Goal: Check status

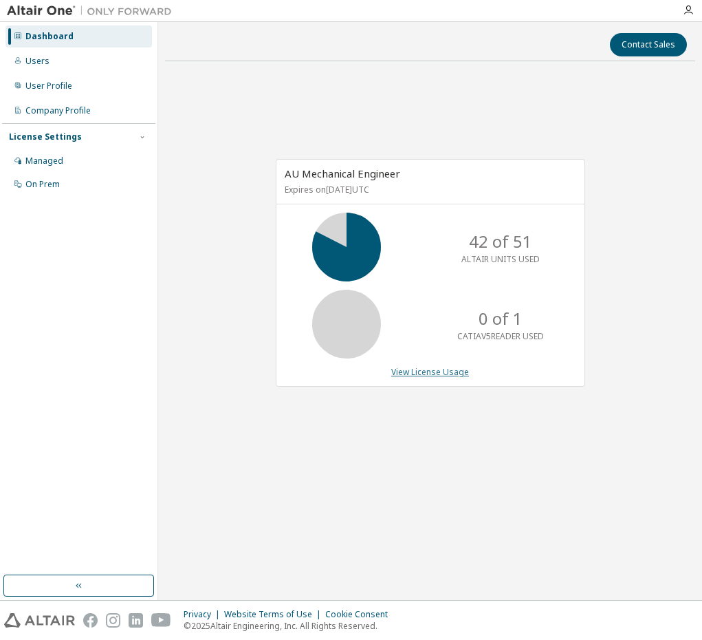
click at [416, 374] on link "View License Usage" at bounding box center [430, 372] width 78 height 12
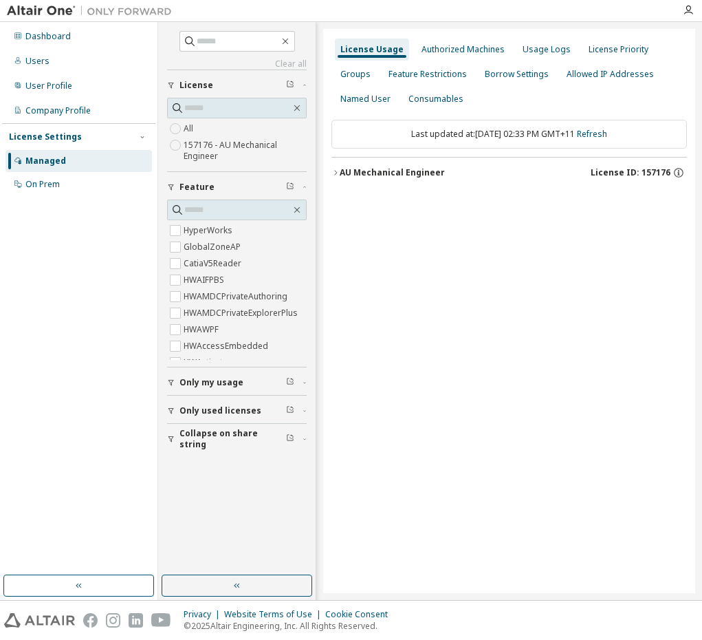
click at [342, 168] on div "AU Mechanical Engineer" at bounding box center [392, 172] width 105 height 11
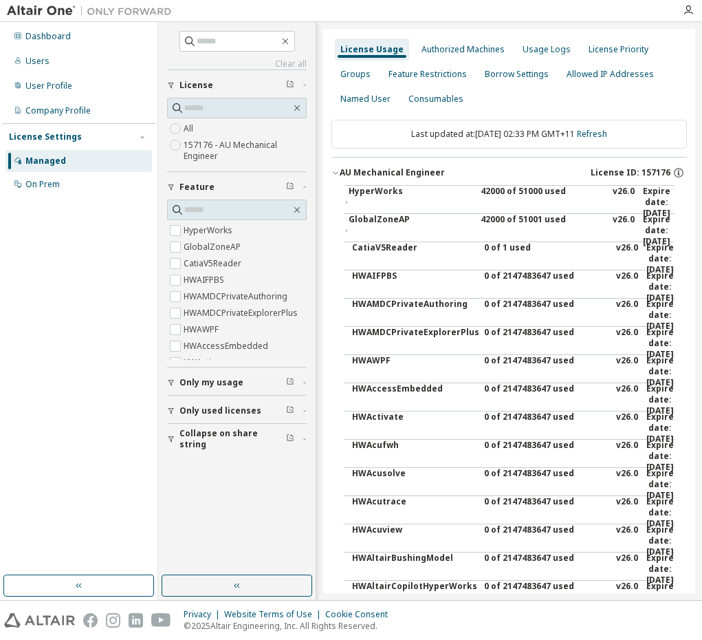
click at [362, 196] on div "HyperWorks" at bounding box center [411, 202] width 124 height 33
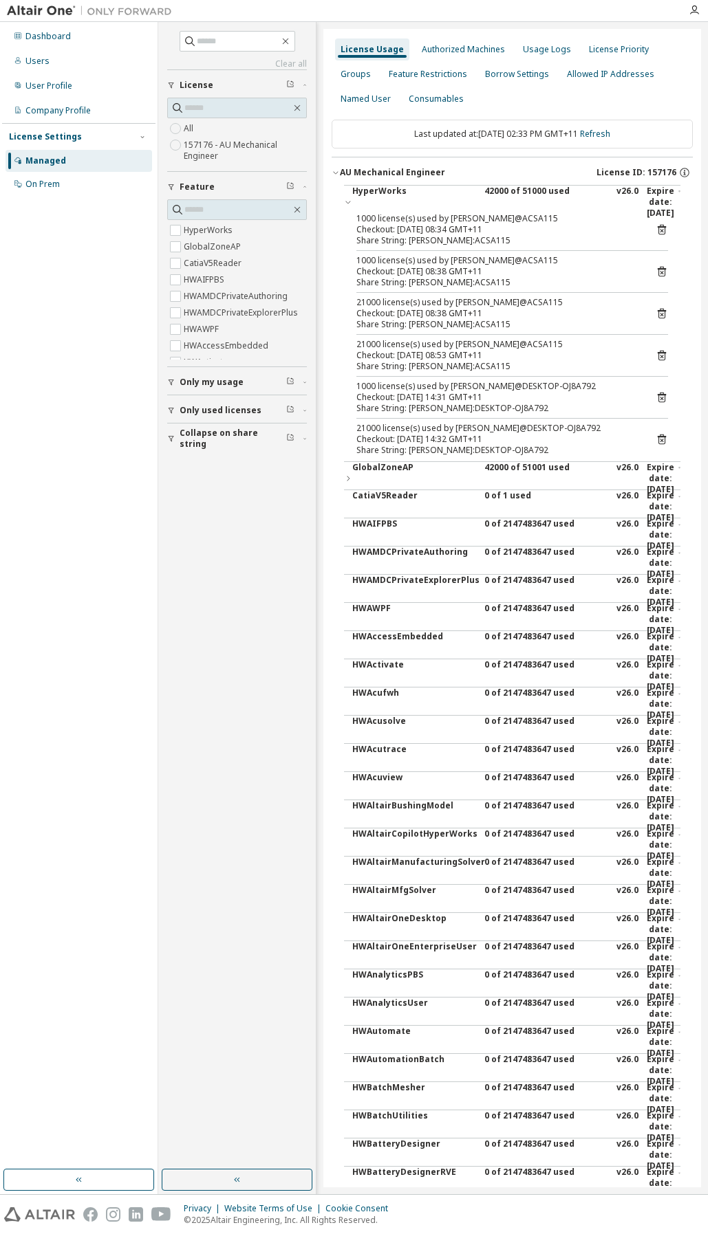
click at [235, 380] on span "Only my usage" at bounding box center [211, 382] width 64 height 11
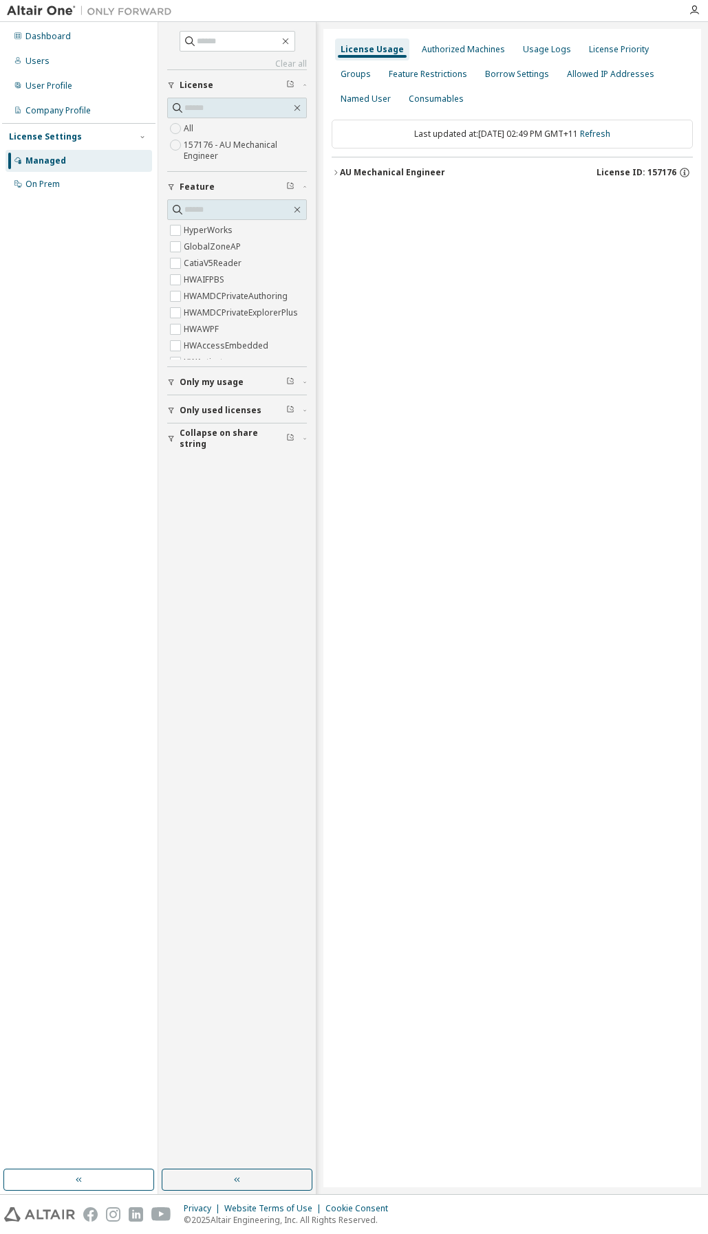
click at [371, 176] on div "AU Mechanical Engineer" at bounding box center [392, 172] width 105 height 11
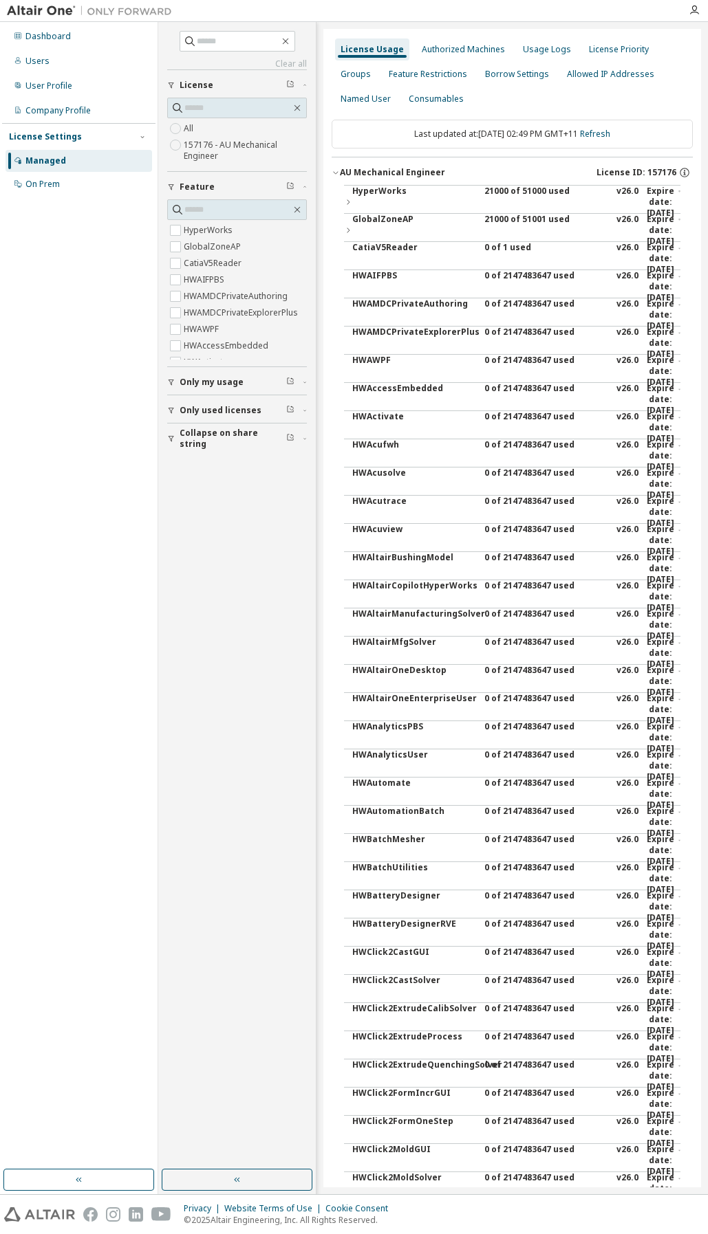
click at [362, 200] on div "HyperWorks" at bounding box center [414, 202] width 124 height 33
